Goal: Task Accomplishment & Management: Use online tool/utility

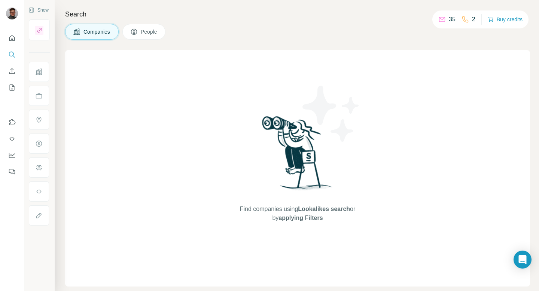
click at [443, 19] on icon at bounding box center [441, 19] width 7 height 7
click at [468, 22] on div "2" at bounding box center [469, 19] width 14 height 9
click at [7, 43] on button "Quick start" at bounding box center [12, 37] width 12 height 13
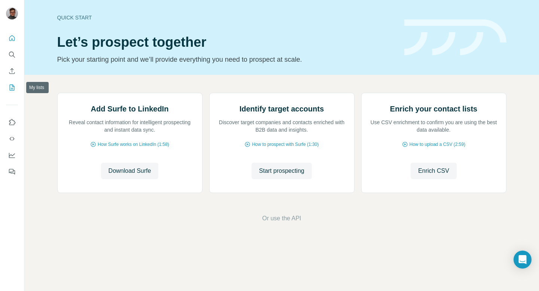
click at [15, 92] on button "My lists" at bounding box center [12, 87] width 12 height 13
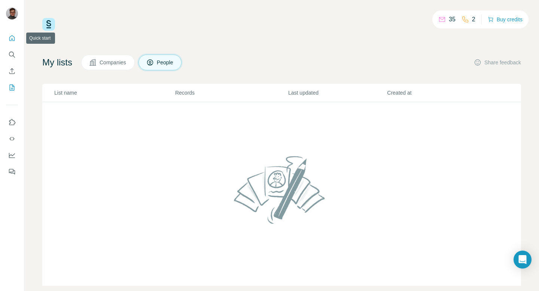
click at [13, 38] on icon "Quick start" at bounding box center [11, 37] width 7 height 7
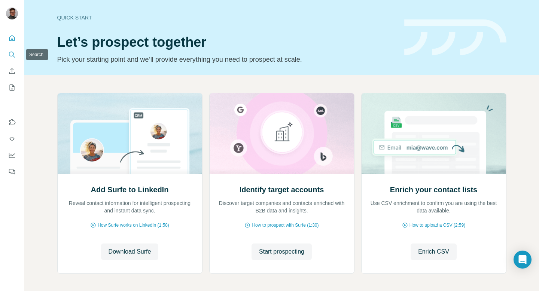
click at [11, 50] on button "Search" at bounding box center [12, 54] width 12 height 13
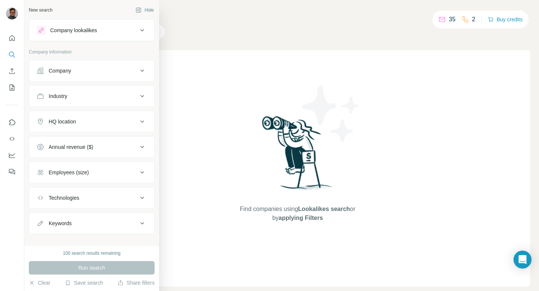
click at [76, 76] on button "Company" at bounding box center [91, 71] width 125 height 18
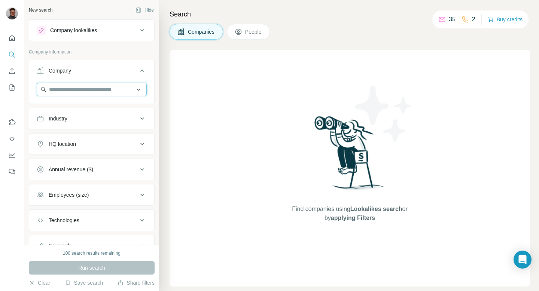
click at [76, 89] on input "text" at bounding box center [92, 89] width 110 height 13
click at [82, 77] on button "Company" at bounding box center [91, 72] width 125 height 21
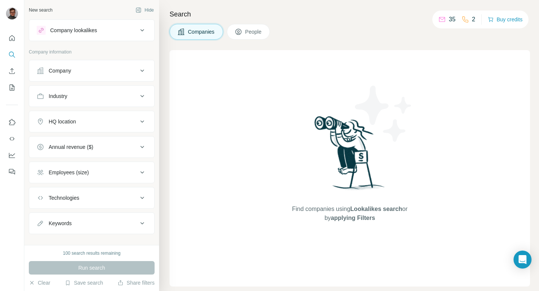
click at [83, 122] on div "HQ location" at bounding box center [87, 121] width 101 height 7
click at [94, 119] on div "HQ location" at bounding box center [87, 121] width 101 height 7
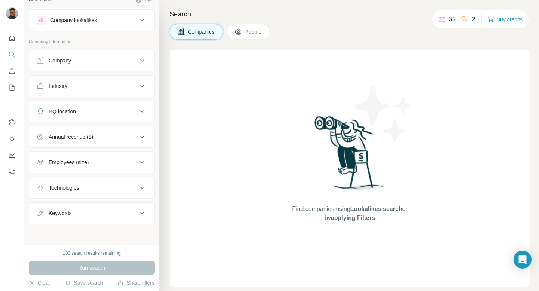
click at [102, 205] on button "Keywords" at bounding box center [91, 213] width 125 height 18
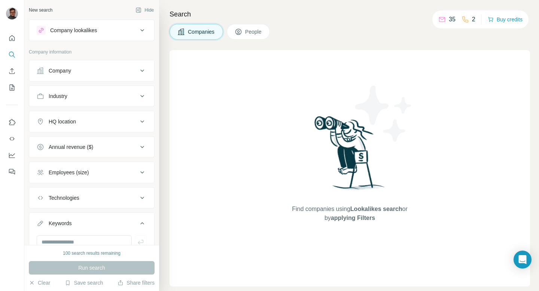
click at [89, 73] on div "Company" at bounding box center [87, 70] width 101 height 7
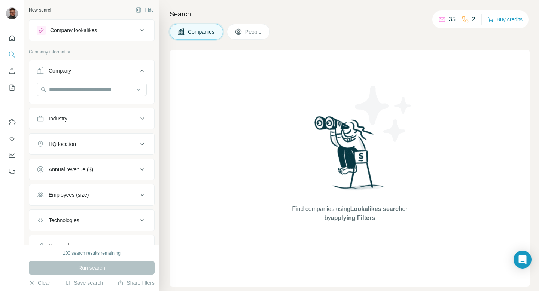
click at [89, 73] on div "Company" at bounding box center [87, 70] width 101 height 7
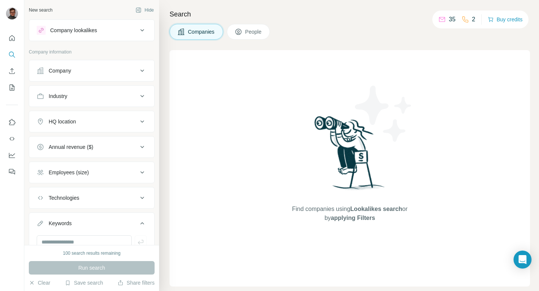
click at [86, 98] on div "Industry" at bounding box center [87, 95] width 101 height 7
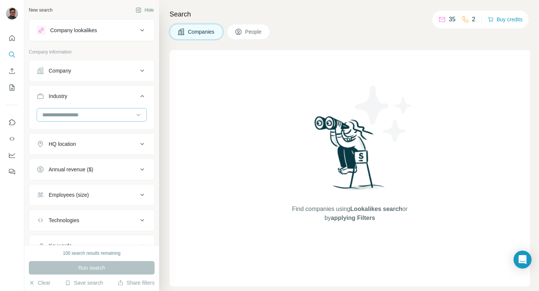
click at [83, 117] on input at bounding box center [88, 115] width 92 height 8
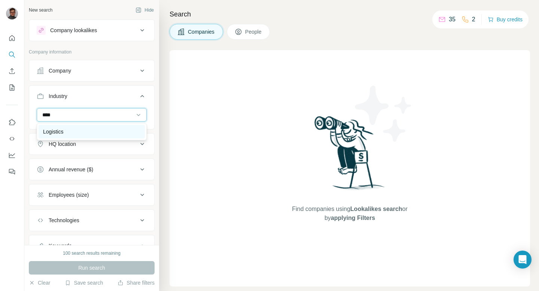
type input "****"
click at [85, 128] on div "Logistics" at bounding box center [91, 131] width 97 height 7
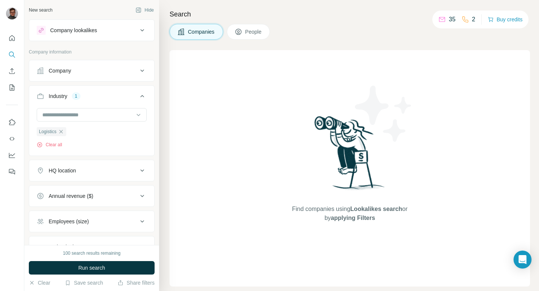
click at [97, 172] on div "HQ location" at bounding box center [87, 170] width 101 height 7
click at [93, 191] on input "text" at bounding box center [92, 189] width 110 height 13
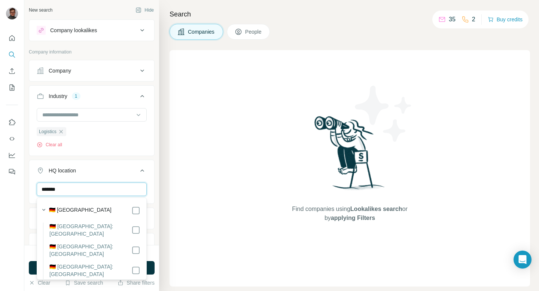
type input "*******"
click at [106, 212] on div "🇩🇪 [GEOGRAPHIC_DATA]" at bounding box center [94, 210] width 91 height 9
click at [165, 191] on div "Search Companies People Find companies using Lookalikes search or by applying F…" at bounding box center [349, 145] width 380 height 291
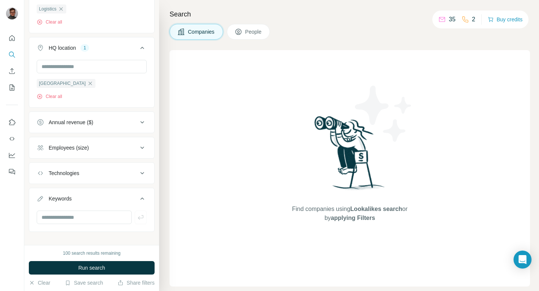
scroll to position [127, 0]
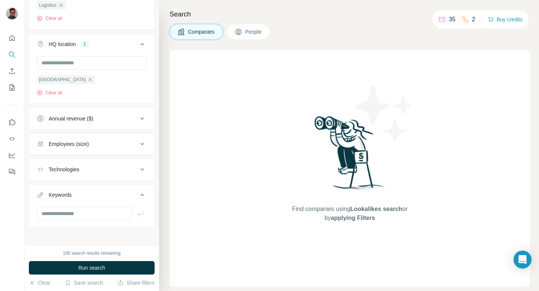
click at [92, 144] on div "Employees (size)" at bounding box center [87, 143] width 101 height 7
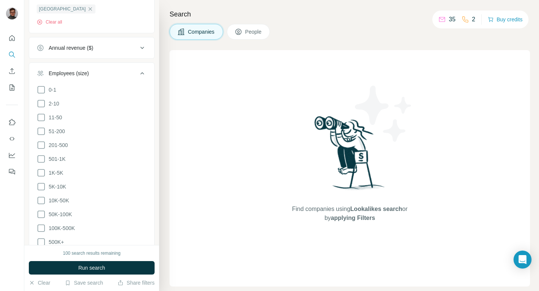
scroll to position [204, 0]
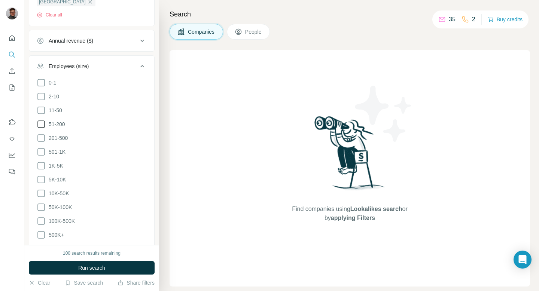
click at [43, 127] on icon at bounding box center [40, 124] width 7 height 7
click at [43, 141] on icon at bounding box center [41, 138] width 9 height 9
click at [41, 152] on icon at bounding box center [41, 152] width 9 height 9
click at [92, 268] on span "Run search" at bounding box center [91, 267] width 27 height 7
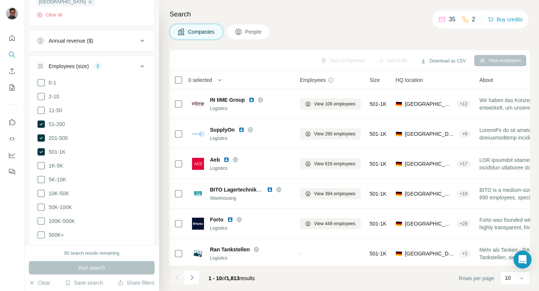
scroll to position [310, 0]
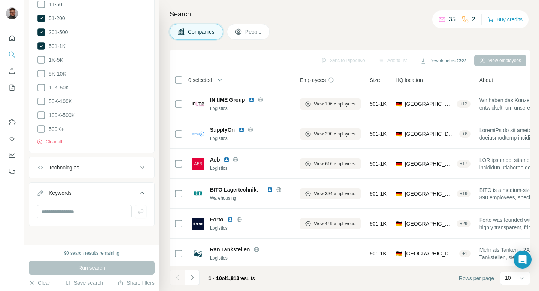
click at [105, 174] on button "Technologies" at bounding box center [91, 168] width 125 height 18
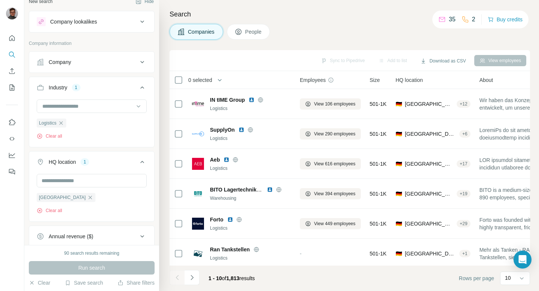
scroll to position [0, 0]
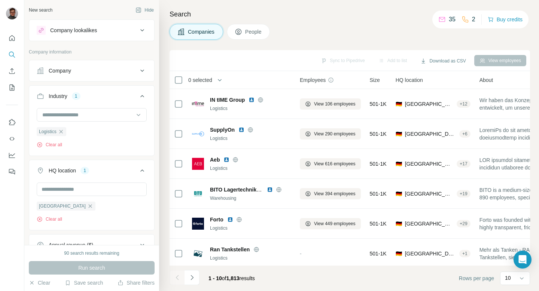
click at [239, 30] on icon at bounding box center [238, 31] width 7 height 7
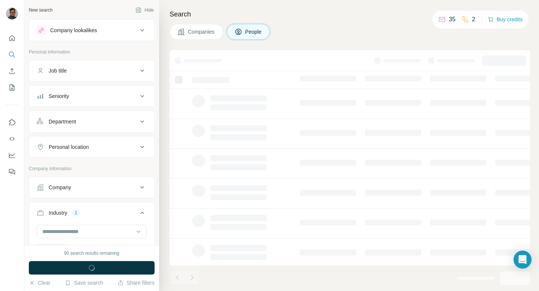
click at [204, 29] on span "Companies" at bounding box center [201, 31] width 27 height 7
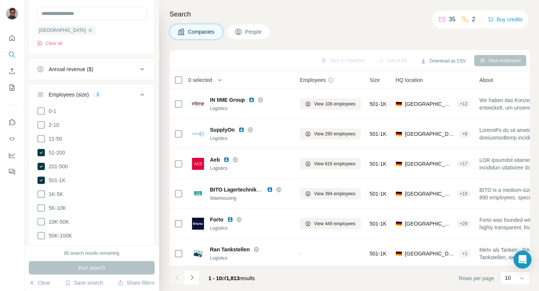
scroll to position [178, 0]
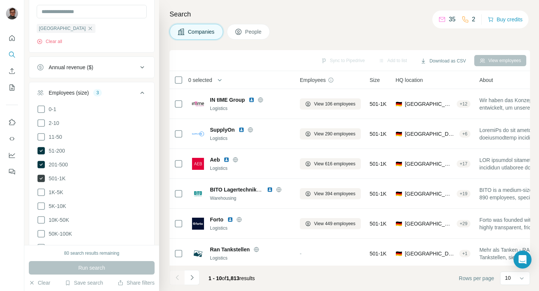
click at [39, 177] on icon at bounding box center [40, 178] width 7 height 7
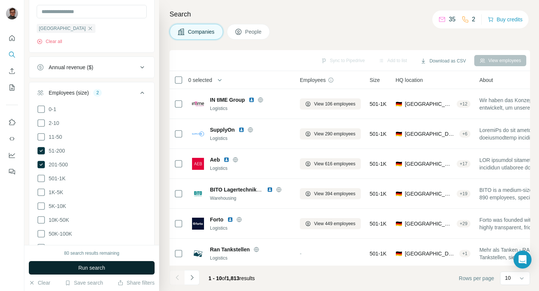
click at [74, 265] on button "Run search" at bounding box center [92, 267] width 126 height 13
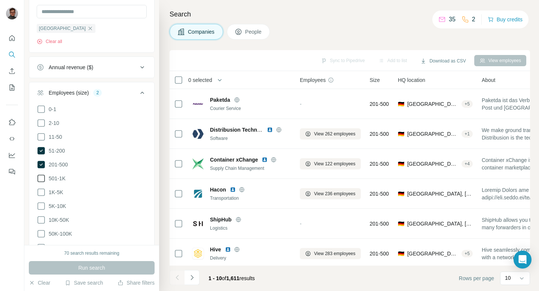
click at [39, 178] on icon at bounding box center [41, 178] width 9 height 9
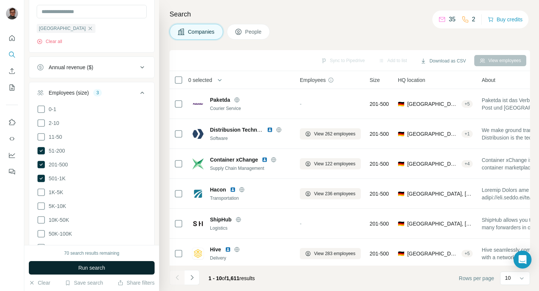
click at [101, 273] on button "Run search" at bounding box center [92, 267] width 126 height 13
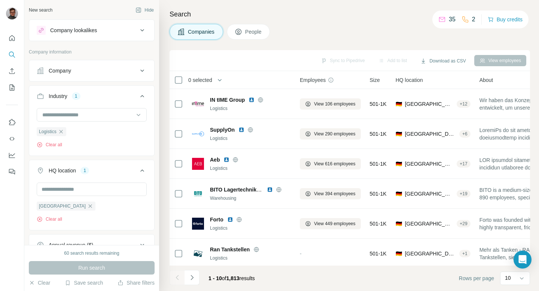
click at [242, 28] on icon at bounding box center [238, 31] width 7 height 7
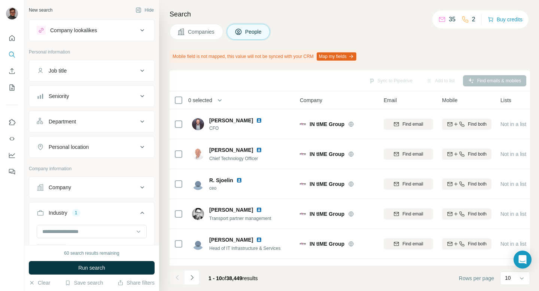
click at [112, 75] on button "Job title" at bounding box center [91, 71] width 125 height 18
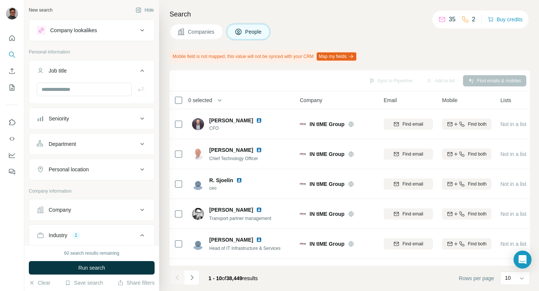
click at [105, 96] on div at bounding box center [91, 92] width 125 height 19
click at [105, 88] on input "text" at bounding box center [84, 89] width 95 height 13
type input "*********"
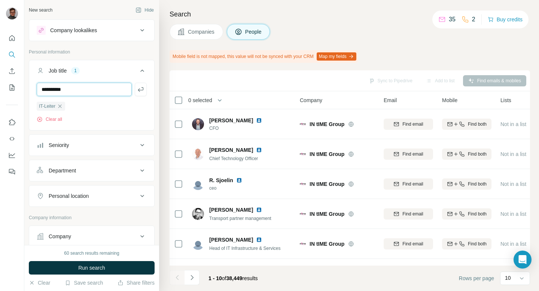
type input "**********"
click at [105, 88] on input "text" at bounding box center [84, 89] width 95 height 13
type input "**********"
type input "*"
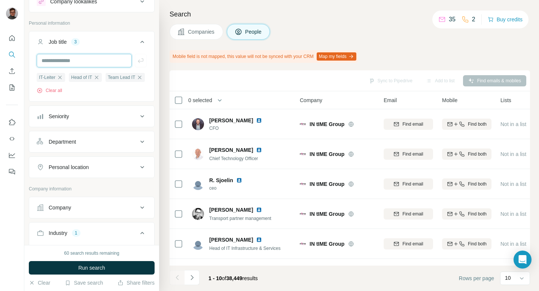
scroll to position [30, 0]
click at [100, 116] on div "Seniority" at bounding box center [87, 114] width 101 height 7
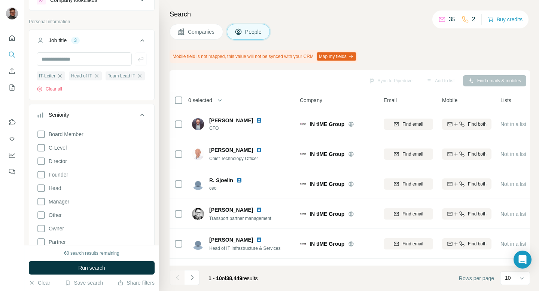
click at [100, 116] on div "Seniority" at bounding box center [87, 114] width 101 height 7
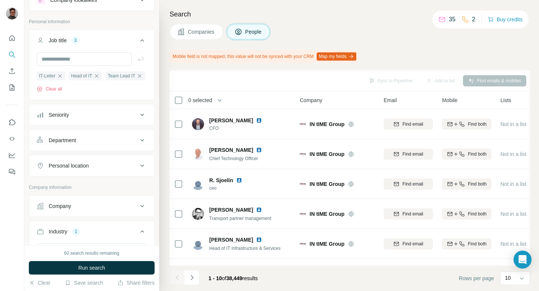
click at [100, 142] on div "Department" at bounding box center [87, 140] width 101 height 7
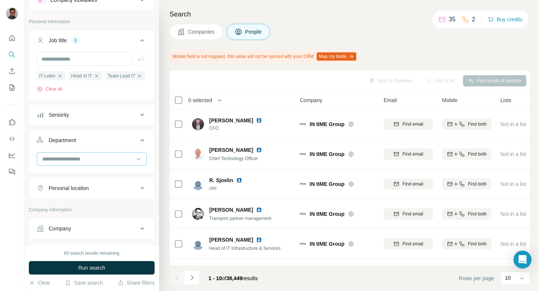
click at [97, 164] on div at bounding box center [88, 159] width 92 height 13
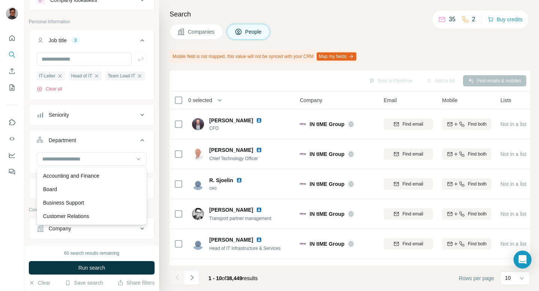
click at [103, 152] on button "Department" at bounding box center [91, 141] width 125 height 21
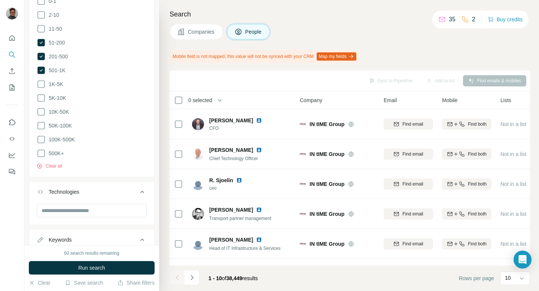
scroll to position [499, 0]
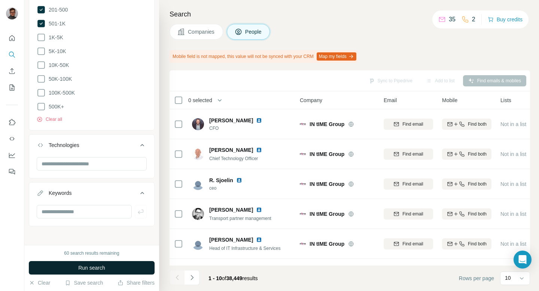
click at [135, 272] on button "Run search" at bounding box center [92, 267] width 126 height 13
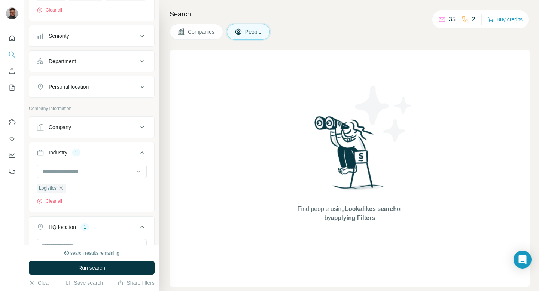
scroll to position [0, 0]
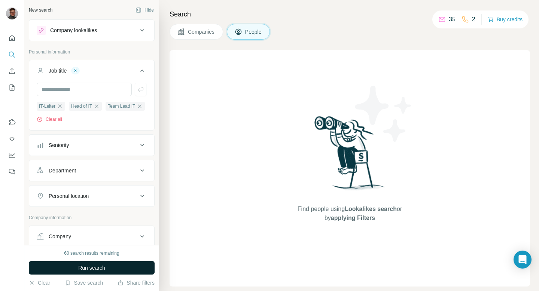
click at [122, 270] on button "Run search" at bounding box center [92, 267] width 126 height 13
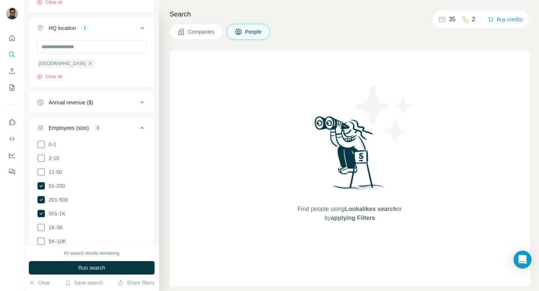
scroll to position [340, 0]
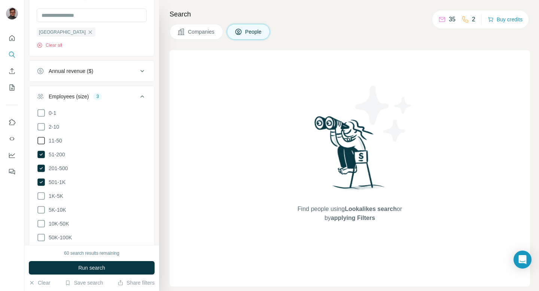
click at [42, 141] on icon at bounding box center [41, 140] width 9 height 9
click at [43, 196] on icon at bounding box center [41, 196] width 9 height 9
click at [77, 265] on button "Run search" at bounding box center [92, 267] width 126 height 13
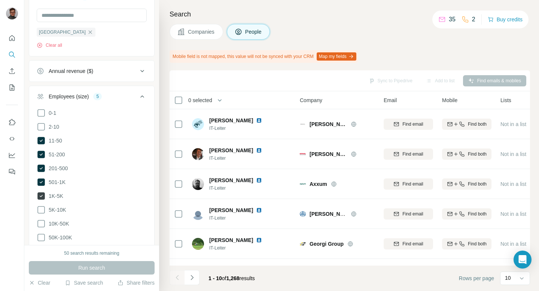
click at [41, 192] on icon at bounding box center [40, 195] width 7 height 7
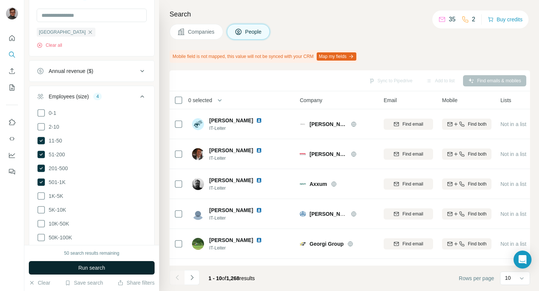
click at [68, 274] on button "Run search" at bounding box center [92, 267] width 126 height 13
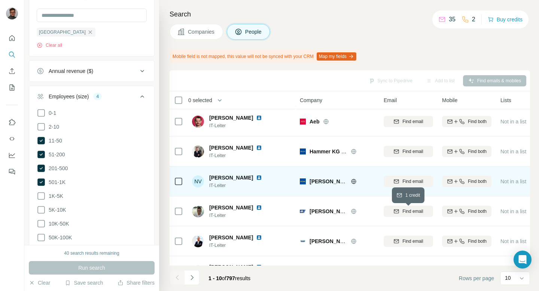
scroll to position [34, 0]
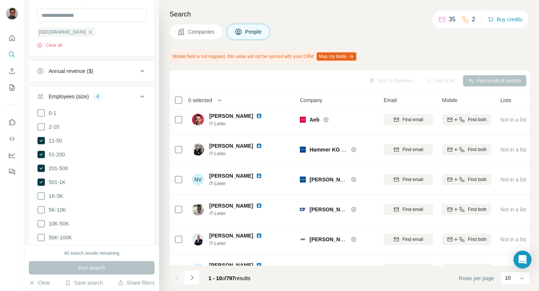
click at [342, 53] on button "Map my fields" at bounding box center [337, 56] width 40 height 8
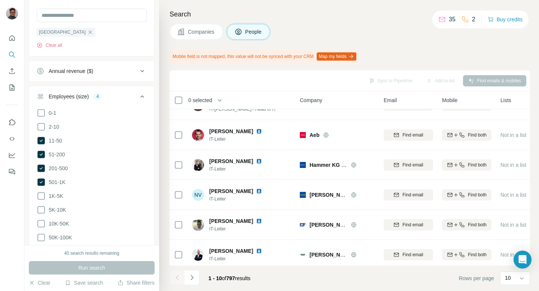
scroll to position [13, 0]
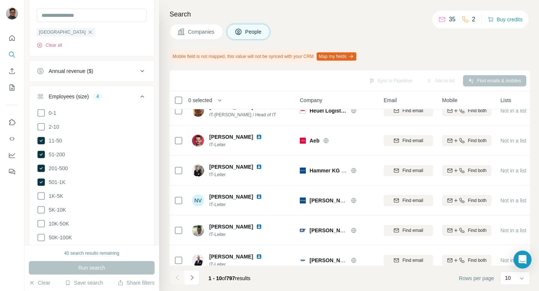
click at [388, 82] on div "Sync to Pipedrive Add to list Find emails & mobiles" at bounding box center [349, 80] width 353 height 13
click at [484, 80] on div "Sync to Pipedrive Add to list Find emails & mobiles" at bounding box center [349, 80] width 353 height 13
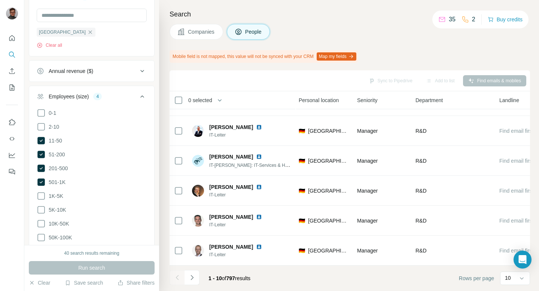
scroll to position [143, 283]
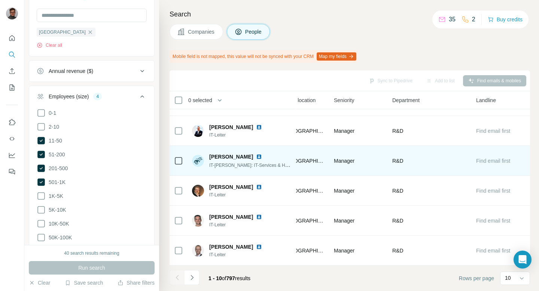
click at [500, 160] on span "Find email first" at bounding box center [493, 161] width 34 height 6
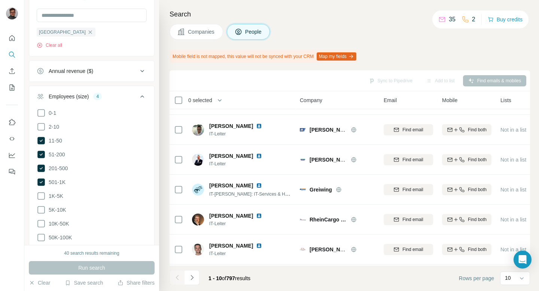
scroll to position [143, 0]
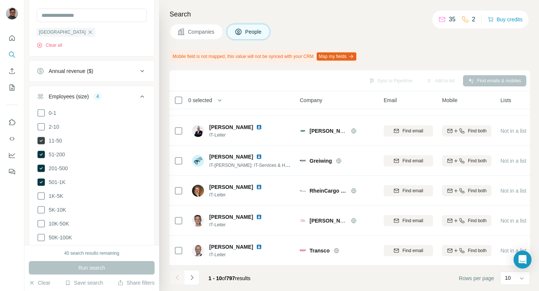
click at [42, 140] on icon at bounding box center [40, 140] width 7 height 7
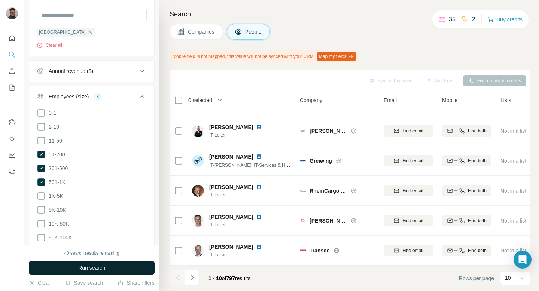
click at [72, 268] on button "Run search" at bounding box center [92, 267] width 126 height 13
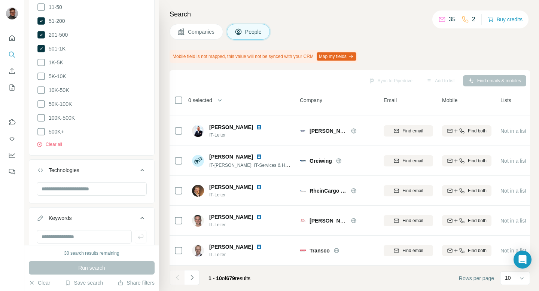
scroll to position [499, 0]
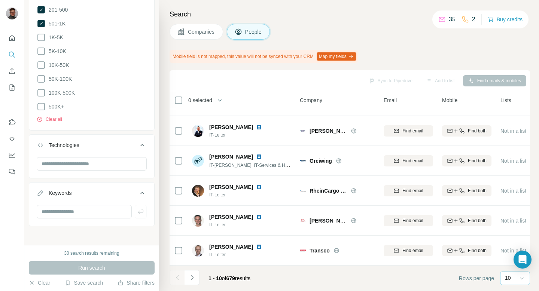
click at [519, 278] on icon at bounding box center [521, 278] width 7 height 7
click at [513, 235] on div "40" at bounding box center [515, 234] width 17 height 7
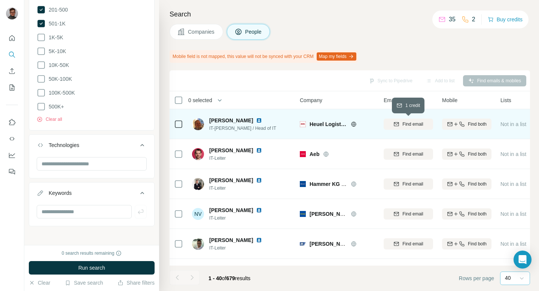
click at [413, 127] on span "Find email" at bounding box center [413, 124] width 21 height 7
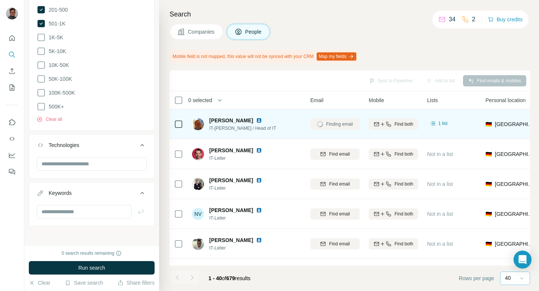
scroll to position [0, 76]
click at [442, 122] on span "1 list" at bounding box center [440, 123] width 9 height 7
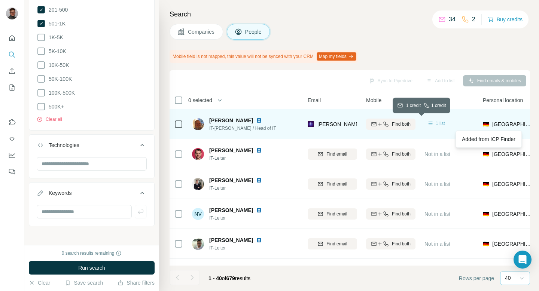
scroll to position [0, 0]
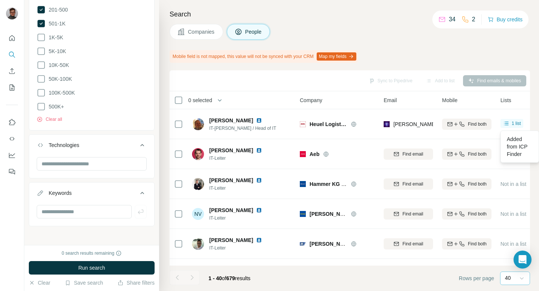
click at [340, 57] on button "Map my fields" at bounding box center [337, 56] width 40 height 8
click at [487, 81] on div "Sync to Pipedrive Add to list Find emails & mobiles" at bounding box center [349, 80] width 353 height 13
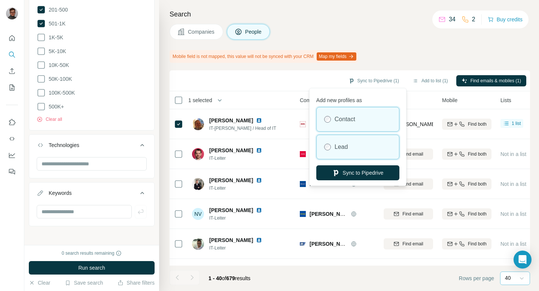
click at [362, 146] on div "Lead" at bounding box center [358, 147] width 82 height 24
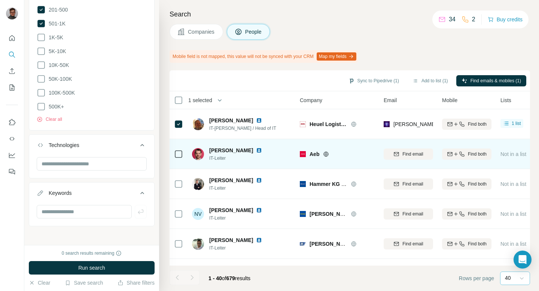
click at [256, 151] on img at bounding box center [259, 151] width 6 height 6
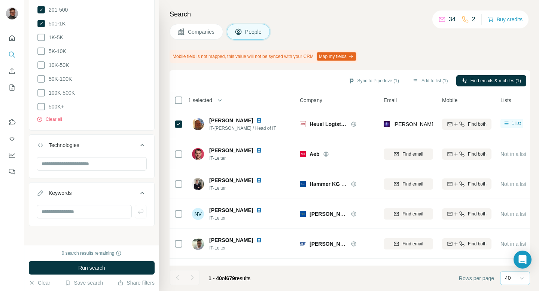
click at [472, 19] on p "2" at bounding box center [473, 19] width 3 height 9
click at [498, 18] on button "Buy credits" at bounding box center [505, 19] width 35 height 10
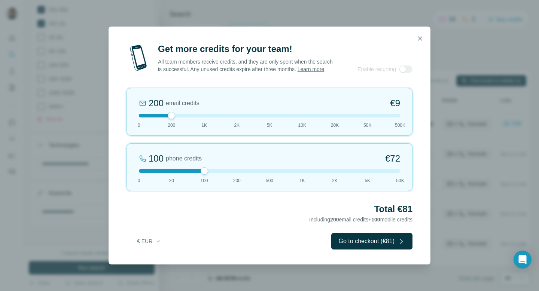
drag, startPoint x: 171, startPoint y: 173, endPoint x: 199, endPoint y: 177, distance: 28.4
click at [199, 177] on div "100 phone credits €[PHONE_NUMBER] 1K 2K 5K 50K" at bounding box center [270, 167] width 286 height 48
drag, startPoint x: 170, startPoint y: 116, endPoint x: 261, endPoint y: 121, distance: 90.7
click at [261, 121] on div "5K email credits 8% Discount €194 0 200 1K 2K 5K 10K 20K 50K 500K" at bounding box center [270, 112] width 286 height 48
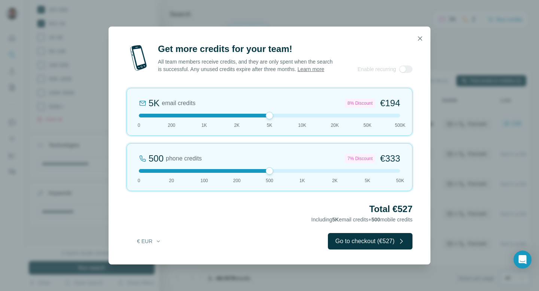
drag, startPoint x: 204, startPoint y: 171, endPoint x: 273, endPoint y: 173, distance: 68.2
click at [273, 173] on div at bounding box center [269, 171] width 261 height 4
click at [421, 40] on icon "button" at bounding box center [419, 38] width 7 height 7
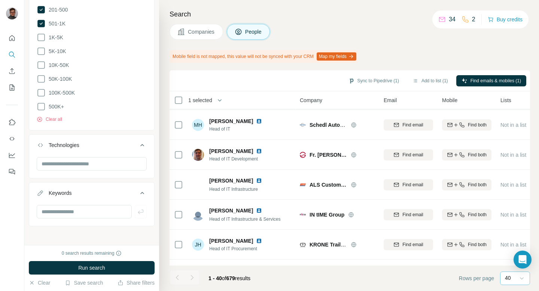
scroll to position [426, 0]
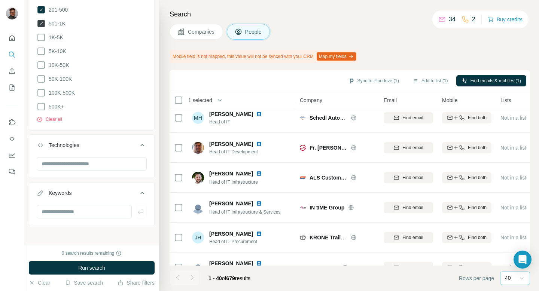
click at [40, 25] on icon at bounding box center [40, 23] width 7 height 7
click at [104, 269] on span "Run search" at bounding box center [91, 267] width 27 height 7
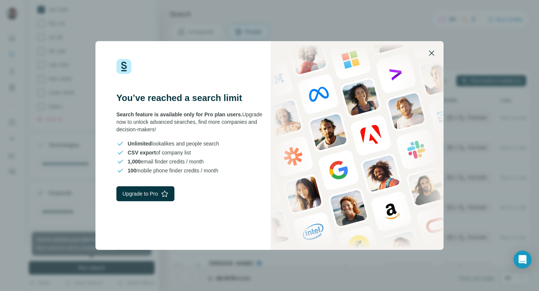
click at [431, 55] on icon "button" at bounding box center [431, 53] width 9 height 9
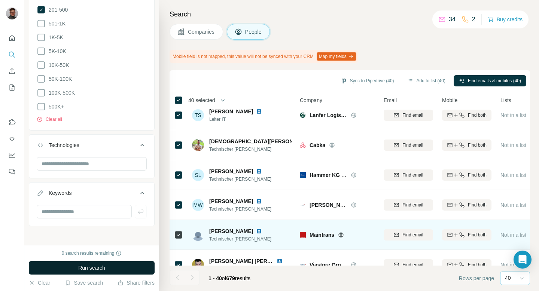
scroll to position [933, 0]
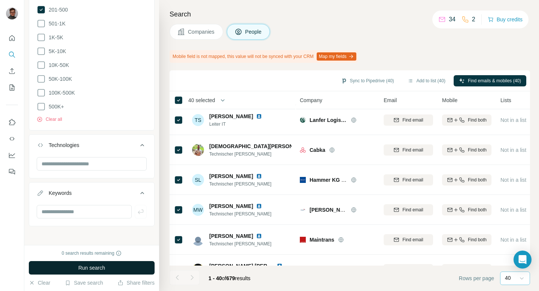
click at [340, 54] on button "Map my fields" at bounding box center [337, 56] width 40 height 8
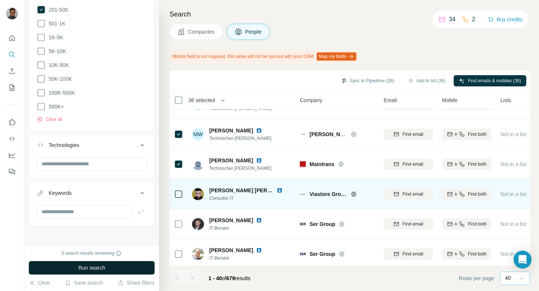
scroll to position [1006, 0]
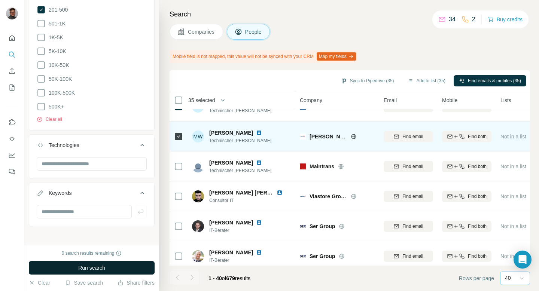
click at [178, 142] on div at bounding box center [178, 136] width 9 height 21
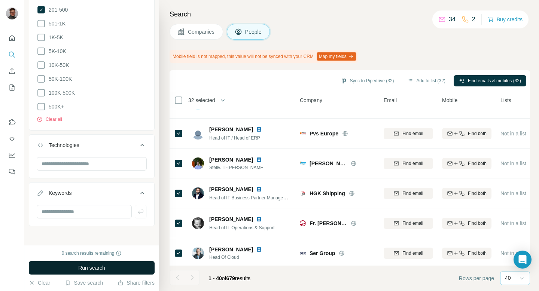
scroll to position [0, 0]
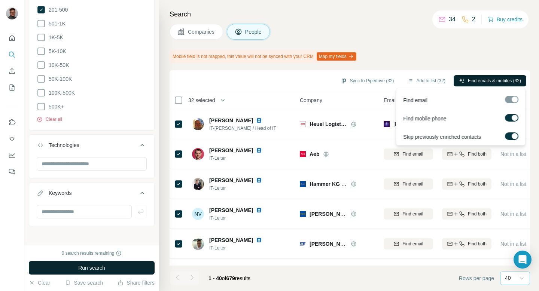
click at [484, 85] on button "Find emails & mobiles (32)" at bounding box center [490, 80] width 73 height 11
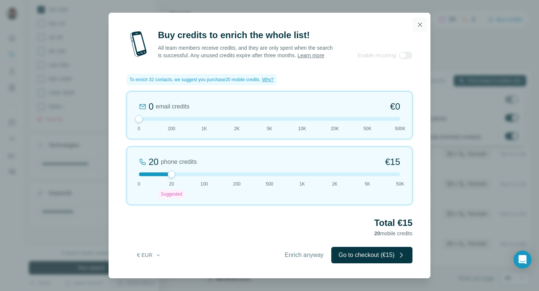
click at [418, 24] on icon "button" at bounding box center [419, 24] width 7 height 7
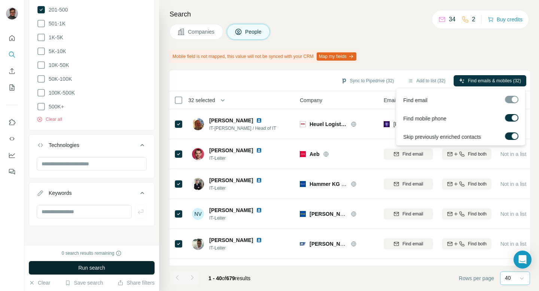
click at [514, 120] on div at bounding box center [515, 118] width 6 height 6
click at [511, 82] on span "Find emails (32)" at bounding box center [505, 81] width 32 height 7
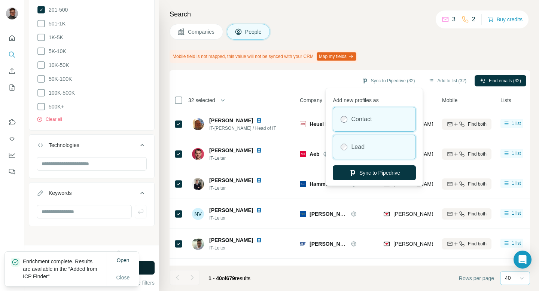
click at [397, 143] on div "Lead" at bounding box center [374, 147] width 82 height 24
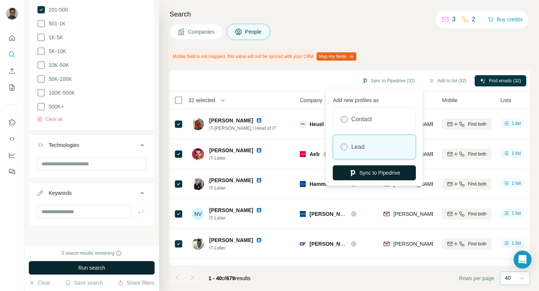
click at [400, 176] on button "Sync to Pipedrive" at bounding box center [374, 172] width 83 height 15
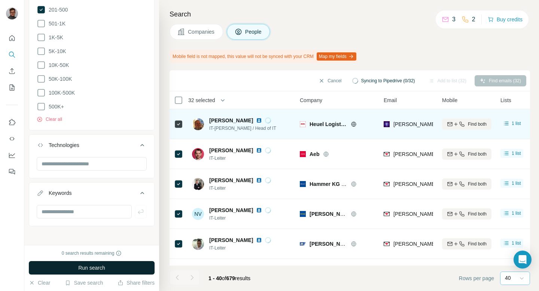
scroll to position [519, 0]
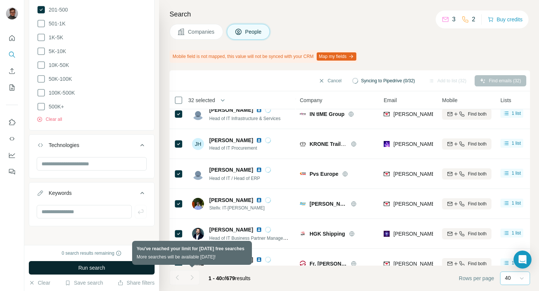
click at [192, 277] on div at bounding box center [192, 277] width 15 height 15
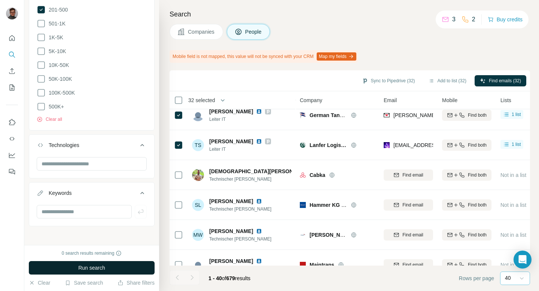
scroll to position [912, 0]
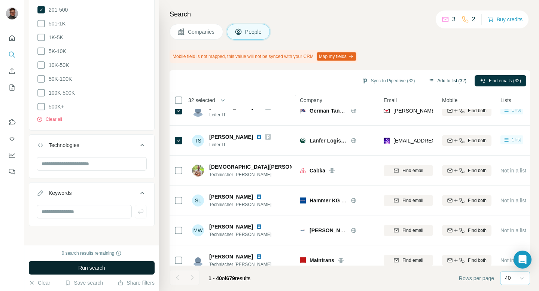
click at [458, 80] on button "Add to list (32)" at bounding box center [447, 80] width 48 height 11
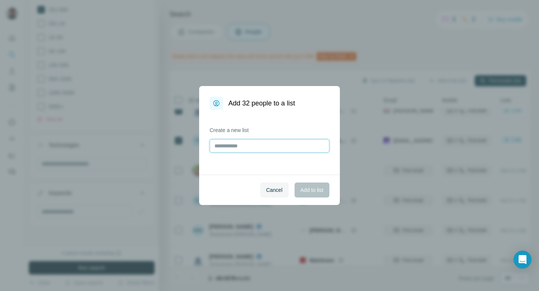
click at [278, 145] on input "text" at bounding box center [270, 145] width 120 height 13
type input "********"
click at [314, 186] on span "Add to list" at bounding box center [312, 189] width 23 height 7
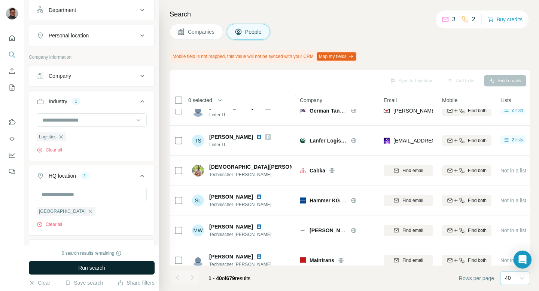
scroll to position [0, 0]
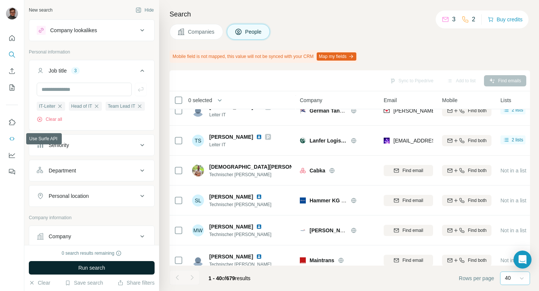
click at [12, 135] on button "Use Surfe API" at bounding box center [12, 138] width 12 height 13
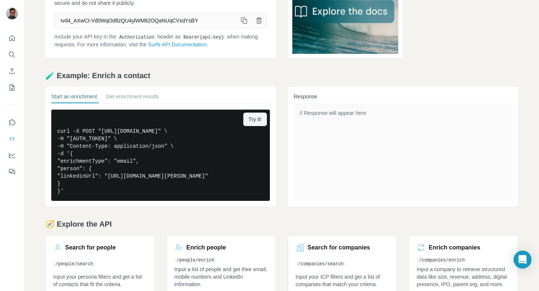
scroll to position [101, 0]
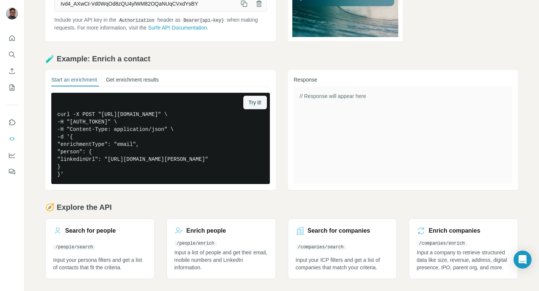
click at [144, 76] on button "Get enrichment results" at bounding box center [132, 81] width 53 height 10
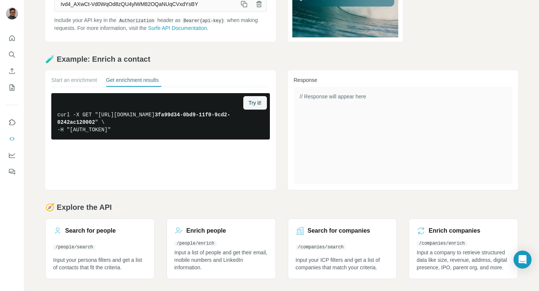
scroll to position [86, 0]
click at [15, 85] on icon "My lists" at bounding box center [11, 87] width 7 height 7
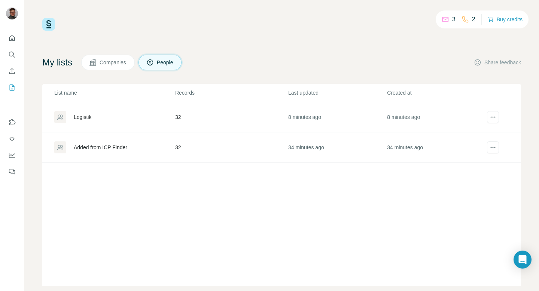
click at [90, 148] on div "Added from ICP Finder" at bounding box center [101, 147] width 54 height 7
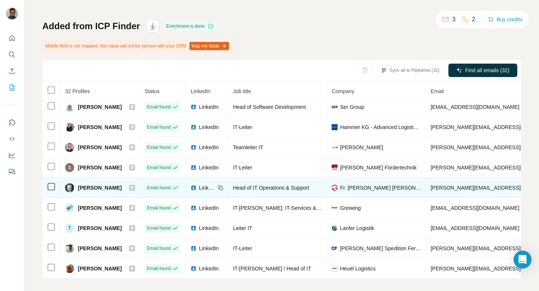
scroll to position [35, 0]
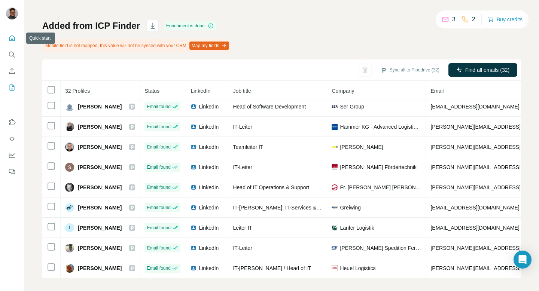
click at [9, 34] on button "Quick start" at bounding box center [12, 37] width 12 height 13
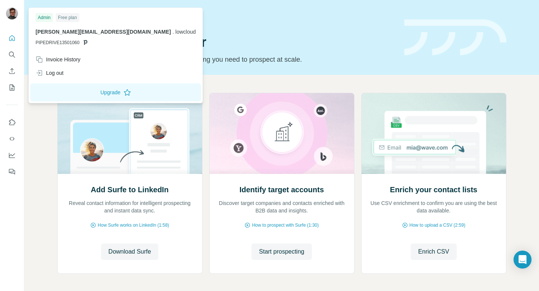
click at [8, 15] on img at bounding box center [12, 13] width 12 height 12
